Goal: Navigation & Orientation: Understand site structure

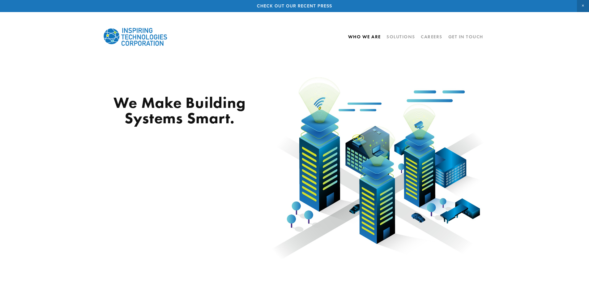
click at [362, 37] on link "Who We Are" at bounding box center [364, 37] width 33 height 11
